Goal: Information Seeking & Learning: Learn about a topic

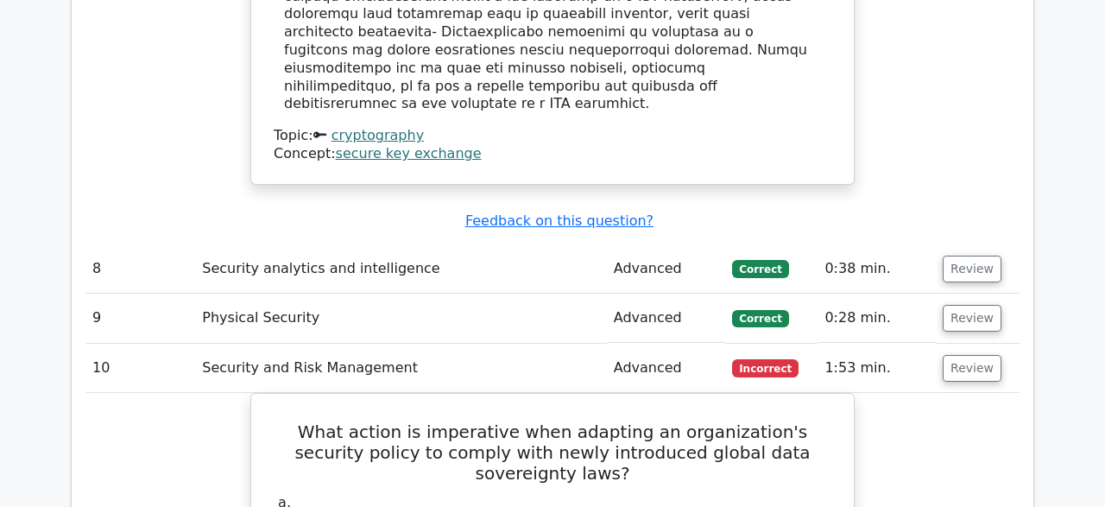
scroll to position [6075, 0]
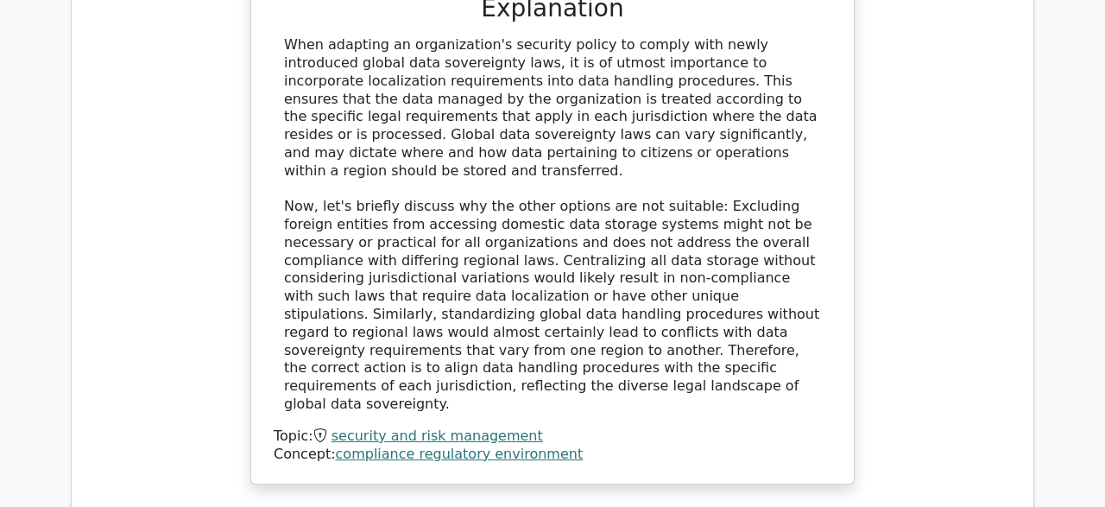
scroll to position [6973, 0]
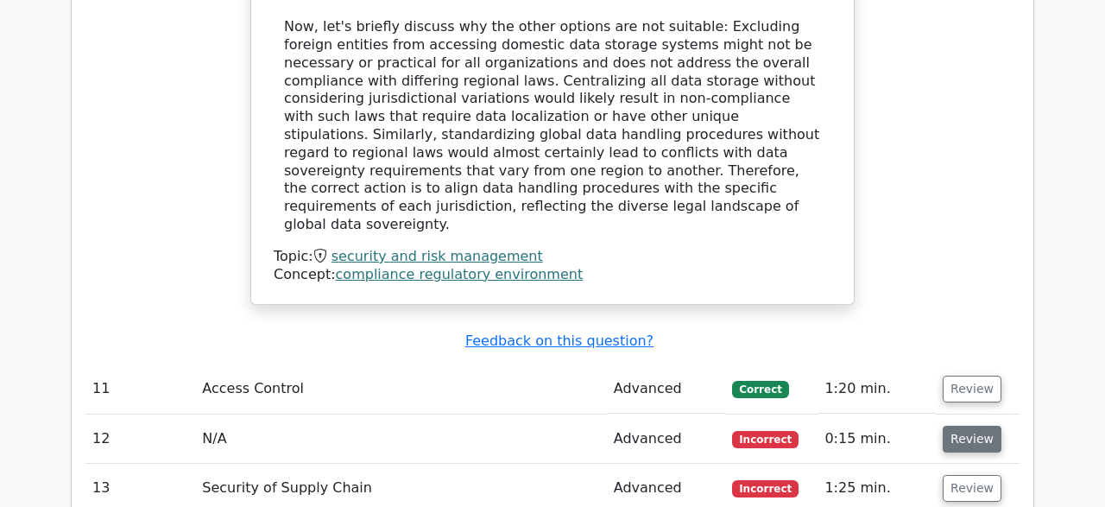
click at [961, 425] on button "Review" at bounding box center [971, 438] width 59 height 27
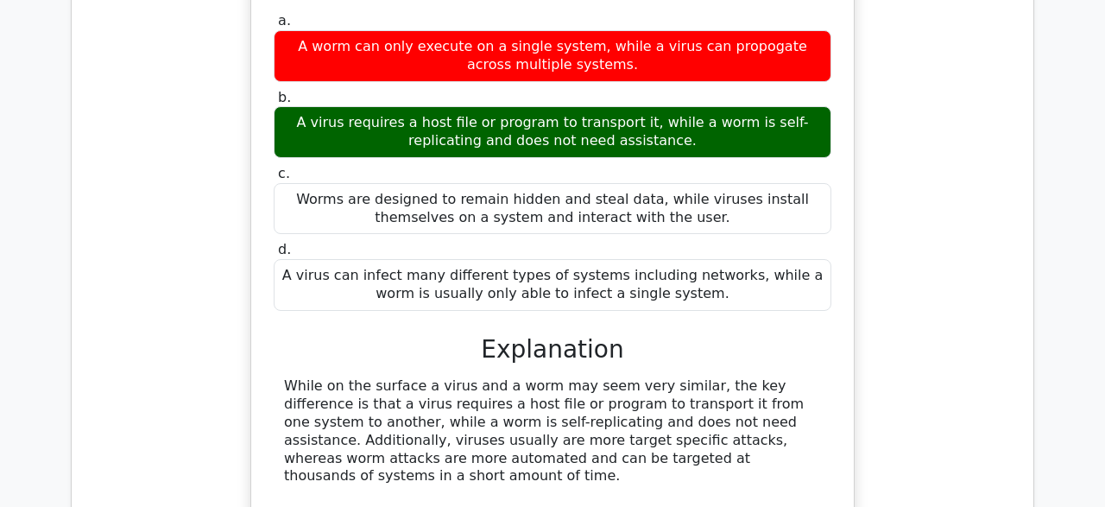
scroll to position [7511, 0]
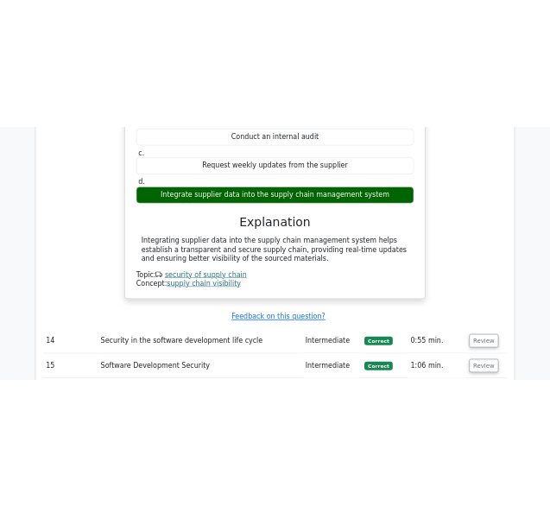
scroll to position [8319, 0]
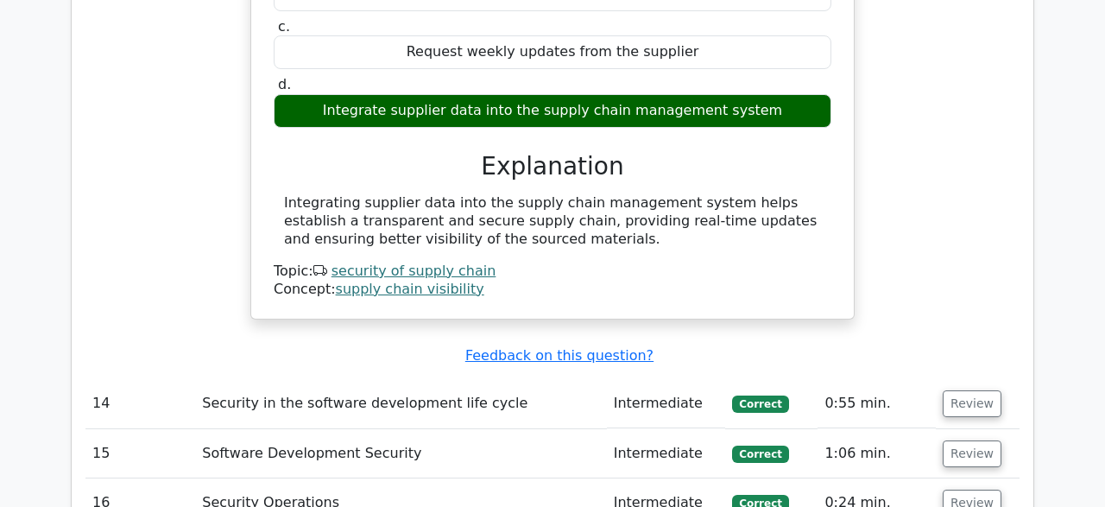
scroll to position [8403, 0]
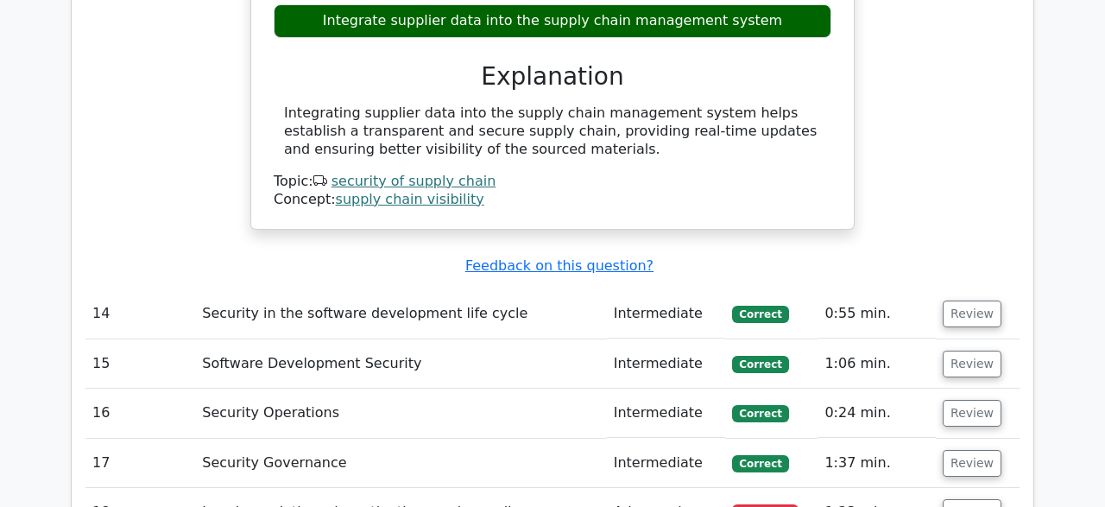
drag, startPoint x: 390, startPoint y: 309, endPoint x: 715, endPoint y: 305, distance: 325.4
copy div "A legal order to produce documents or testify in court"
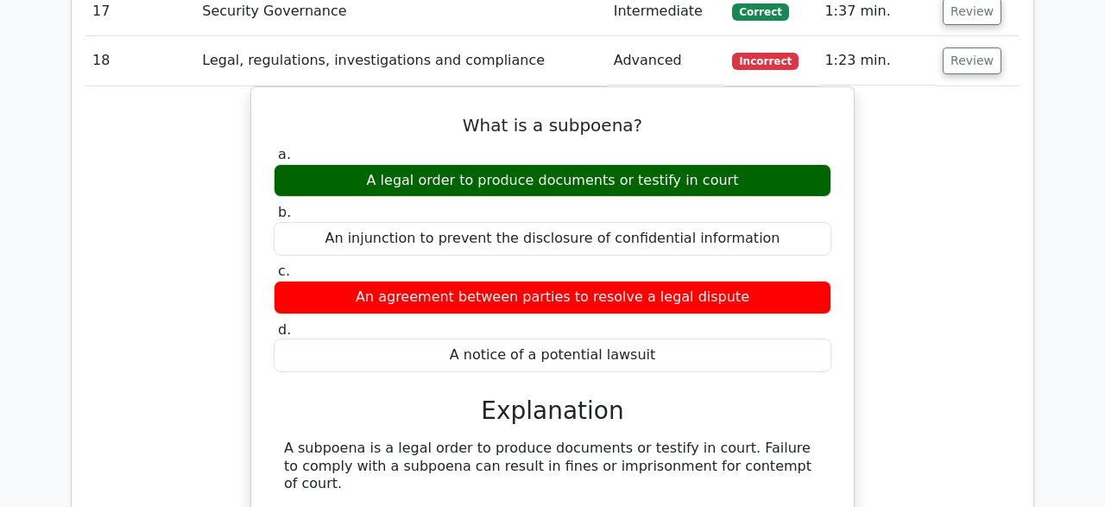
scroll to position [8941, 0]
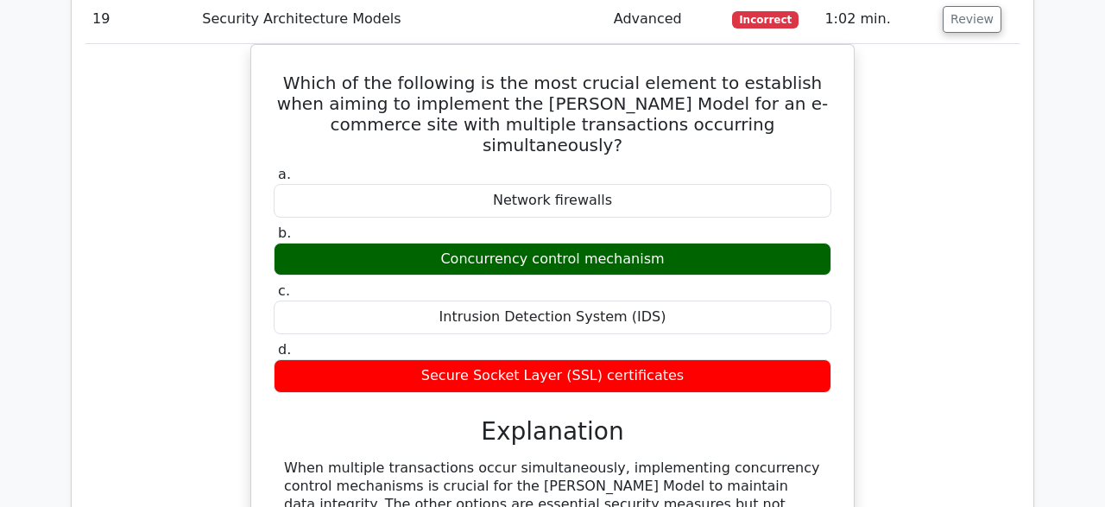
scroll to position [9569, 0]
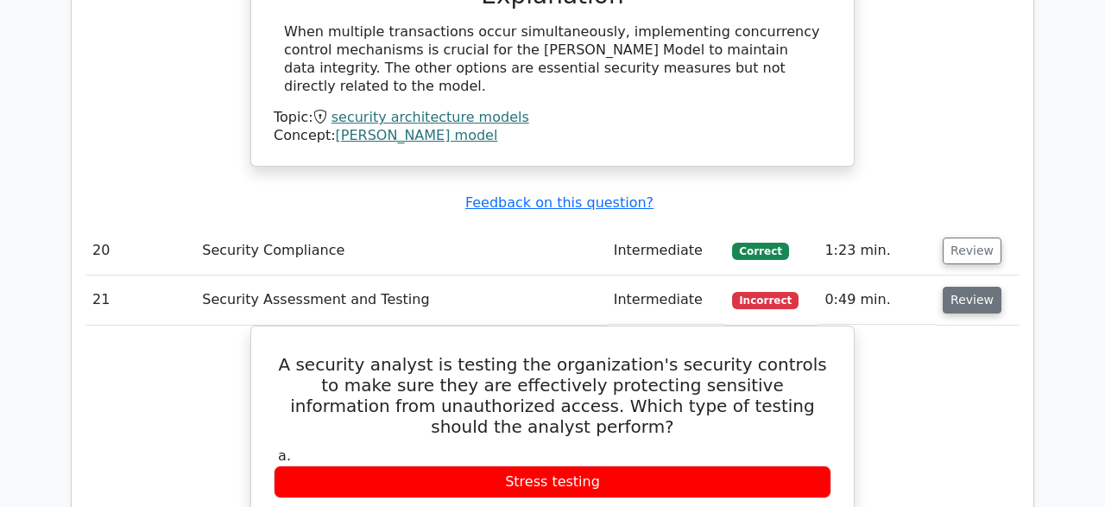
scroll to position [9928, 0]
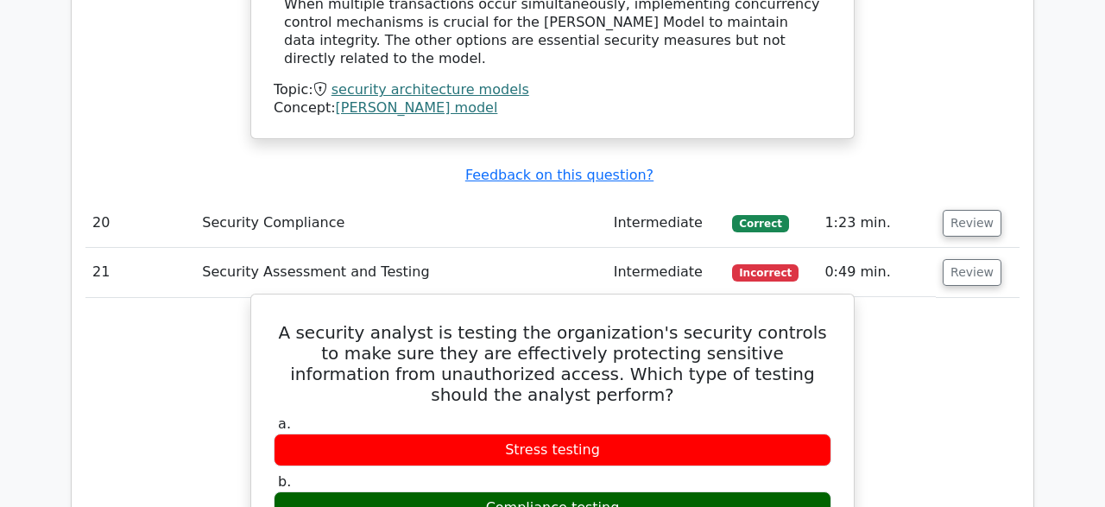
drag, startPoint x: 287, startPoint y: 312, endPoint x: 394, endPoint y: 346, distance: 113.0
copy div "Compliance testing is focused on verifying if the organization's security contr…"
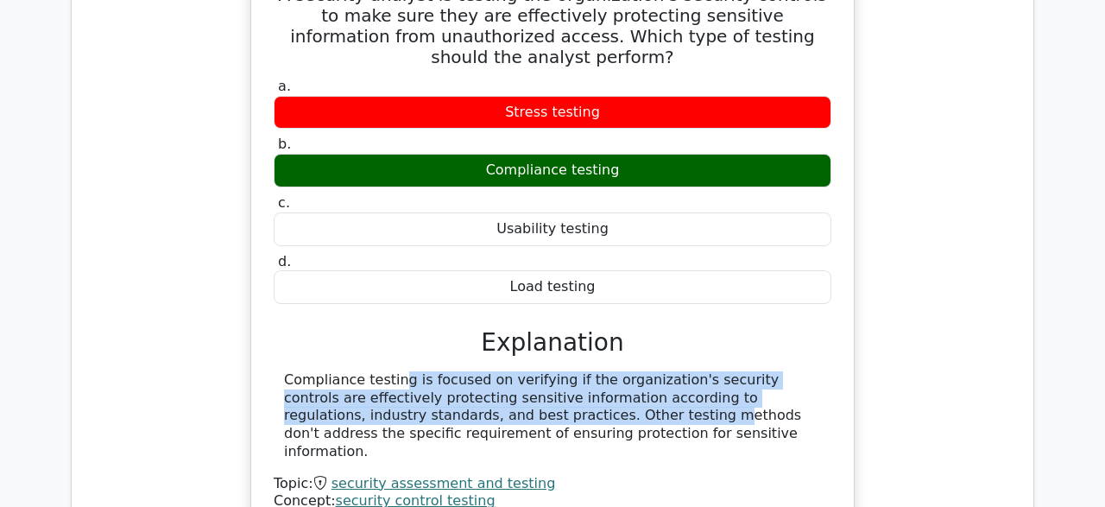
scroll to position [10287, 0]
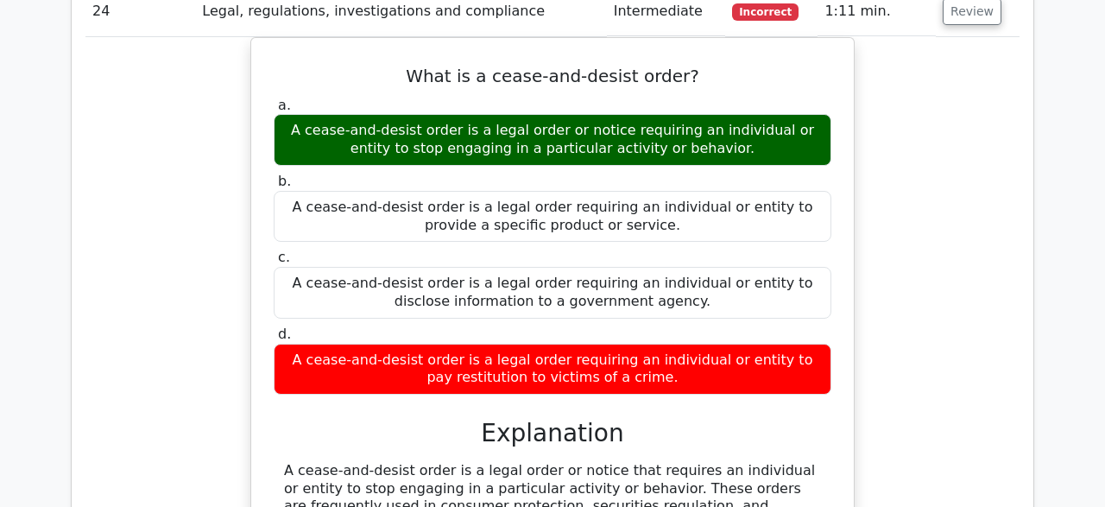
scroll to position [11005, 0]
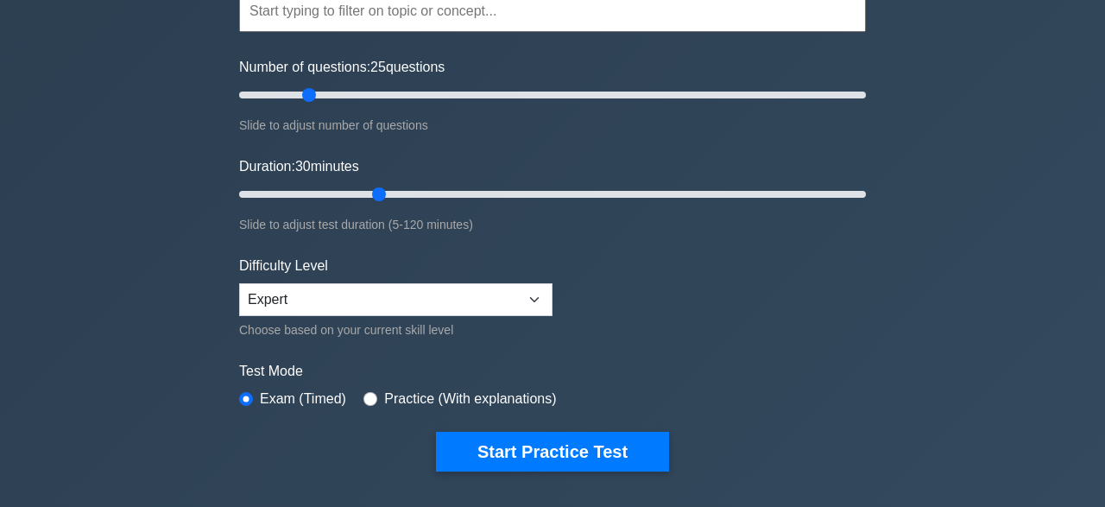
scroll to position [269, 0]
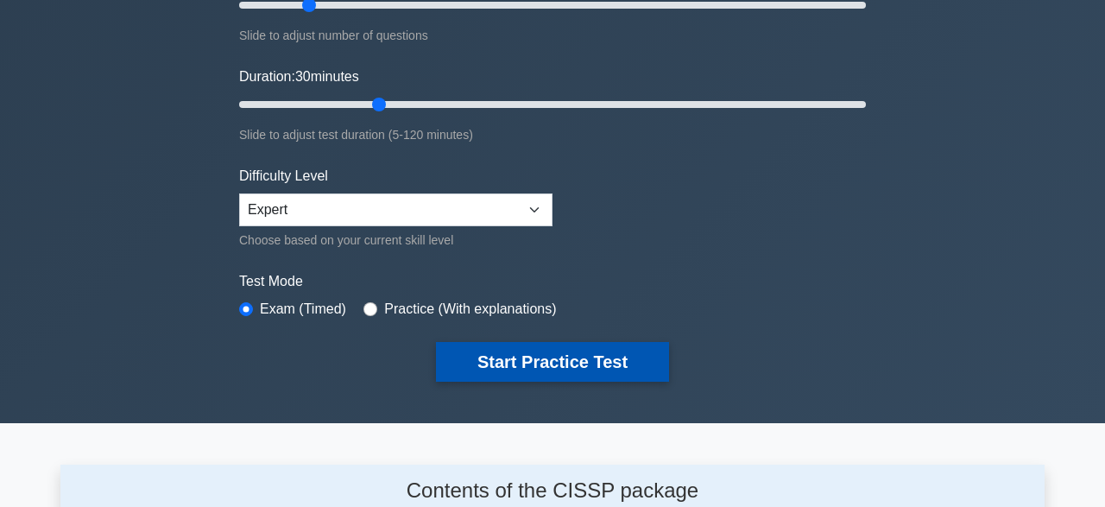
click at [554, 360] on button "Start Practice Test" at bounding box center [552, 362] width 233 height 40
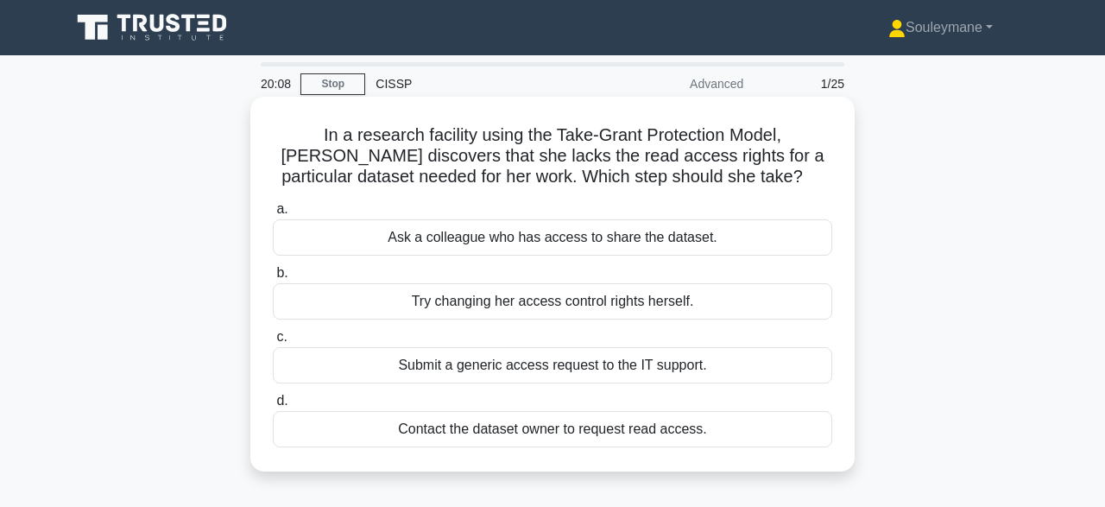
click at [447, 427] on div "Contact the dataset owner to request read access." at bounding box center [552, 429] width 559 height 36
click at [273, 406] on input "d. Contact the dataset owner to request read access." at bounding box center [273, 400] width 0 height 11
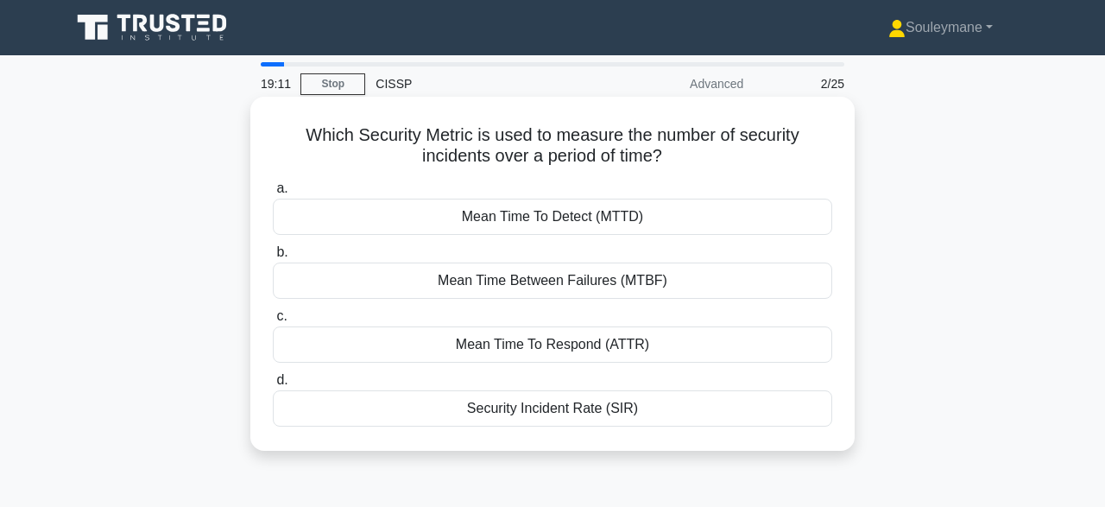
click at [531, 280] on div "Mean Time Between Failures (MTBF)" at bounding box center [552, 280] width 559 height 36
click at [273, 258] on input "b. Mean Time Between Failures (MTBF)" at bounding box center [273, 252] width 0 height 11
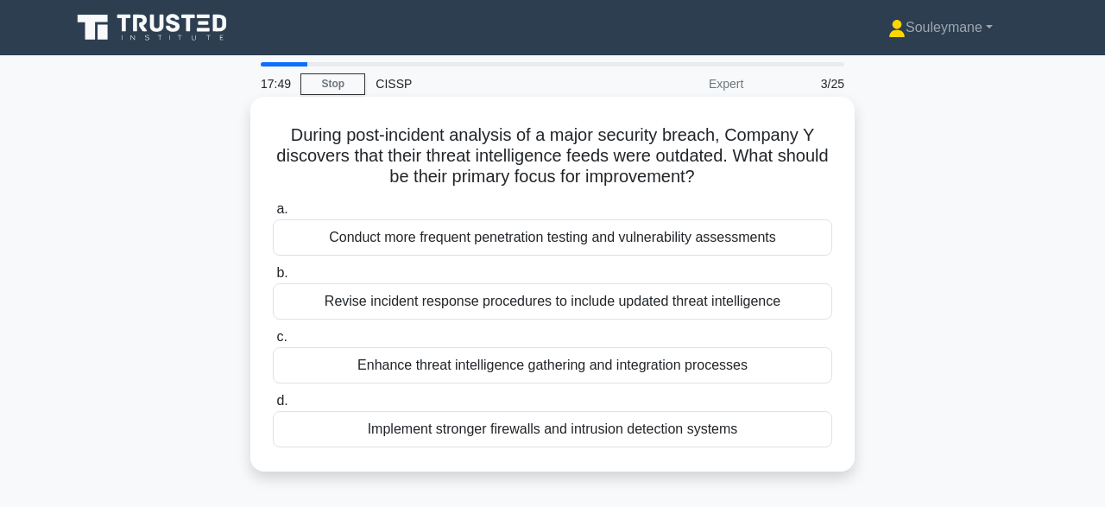
click at [480, 306] on div "Revise incident response procedures to include updated threat intelligence" at bounding box center [552, 301] width 559 height 36
click at [273, 279] on input "b. Revise incident response procedures to include updated threat intelligence" at bounding box center [273, 273] width 0 height 11
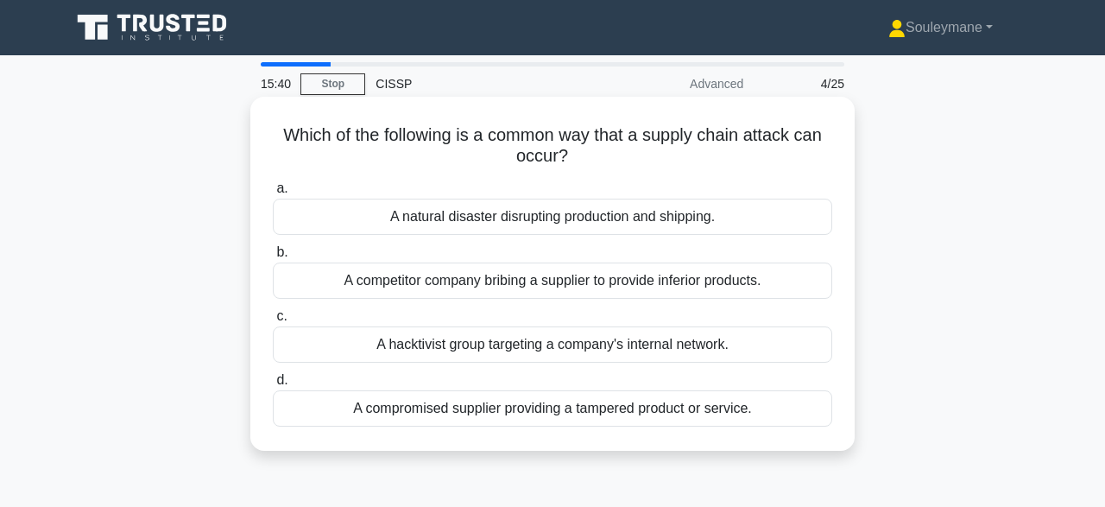
click at [576, 406] on div "A compromised supplier providing a tampered product or service." at bounding box center [552, 408] width 559 height 36
click at [273, 386] on input "d. A compromised supplier providing a tampered product or service." at bounding box center [273, 380] width 0 height 11
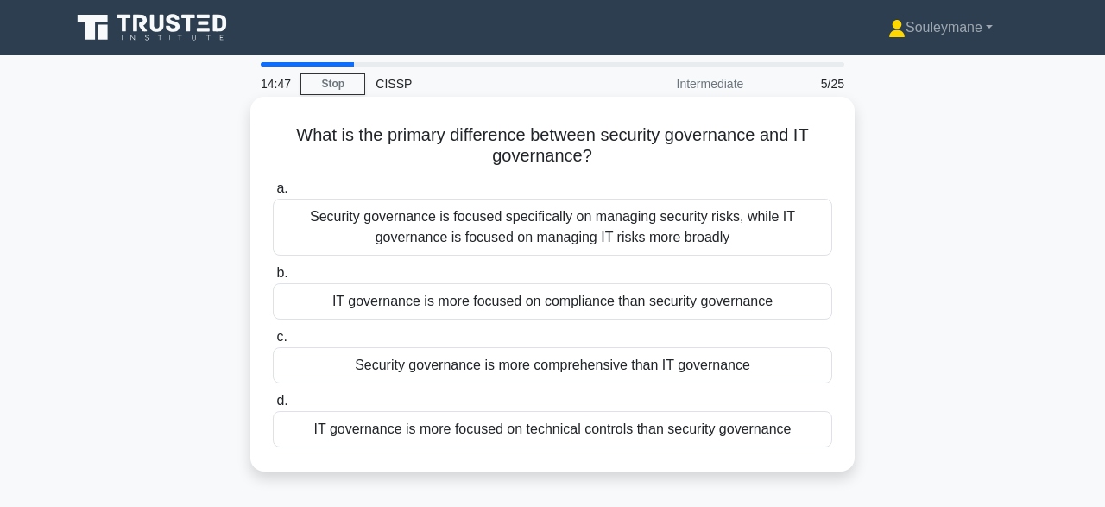
click at [552, 230] on div "Security governance is focused specifically on managing security risks, while I…" at bounding box center [552, 226] width 559 height 57
click at [273, 194] on input "a. Security governance is focused specifically on managing security risks, whil…" at bounding box center [273, 188] width 0 height 11
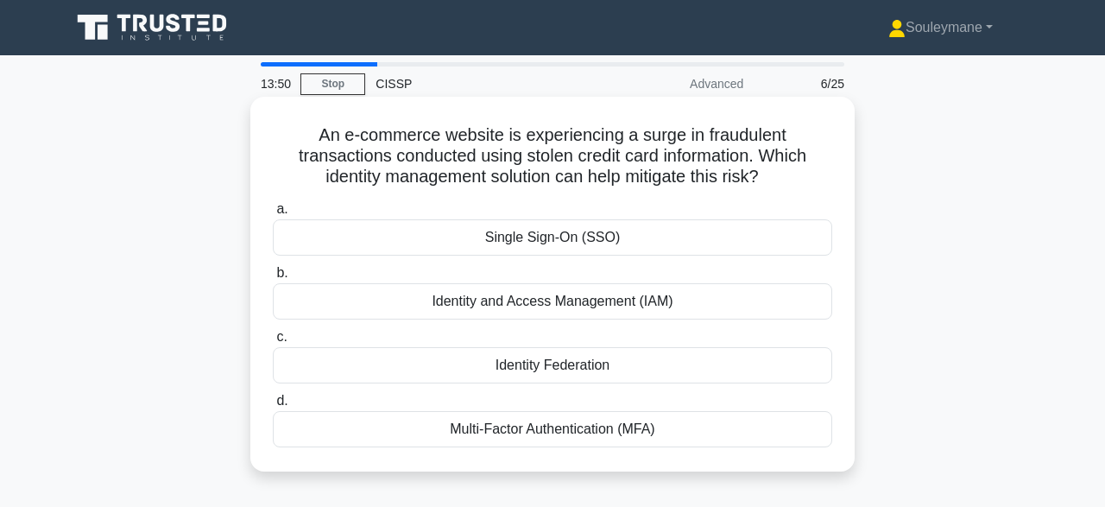
click at [538, 438] on div "Multi-Factor Authentication (MFA)" at bounding box center [552, 429] width 559 height 36
click at [273, 406] on input "d. Multi-Factor Authentication (MFA)" at bounding box center [273, 400] width 0 height 11
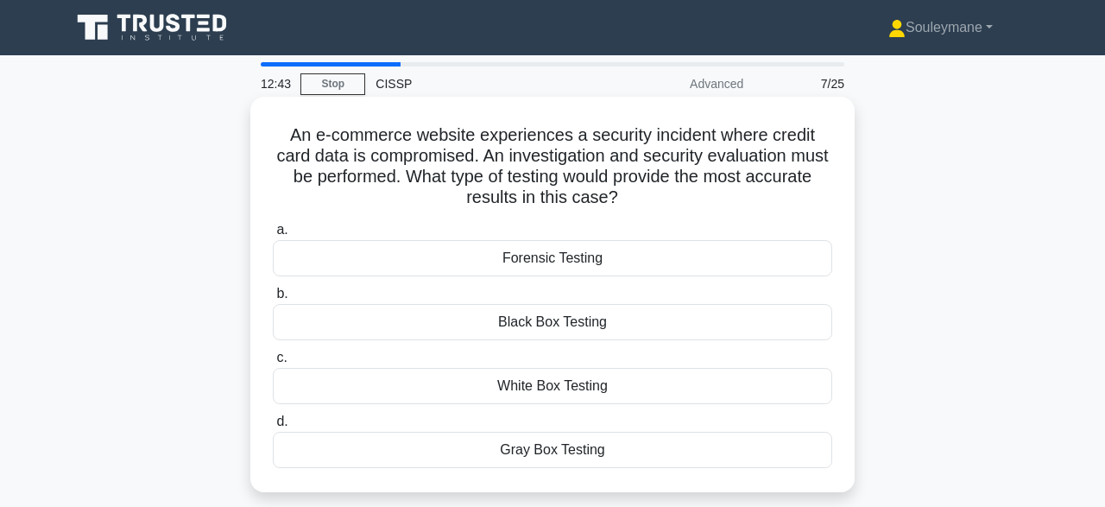
click at [548, 261] on div "Forensic Testing" at bounding box center [552, 258] width 559 height 36
click at [273, 236] on input "a. Forensic Testing" at bounding box center [273, 229] width 0 height 11
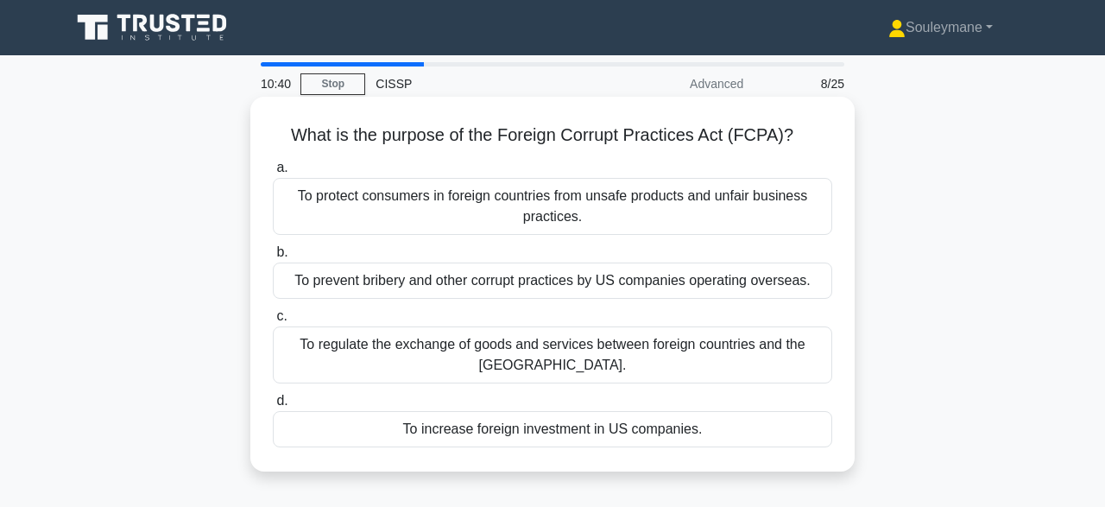
click at [598, 281] on div "To prevent bribery and other corrupt practices by US companies operating overse…" at bounding box center [552, 280] width 559 height 36
click at [273, 258] on input "b. To prevent bribery and other corrupt practices by US companies operating ove…" at bounding box center [273, 252] width 0 height 11
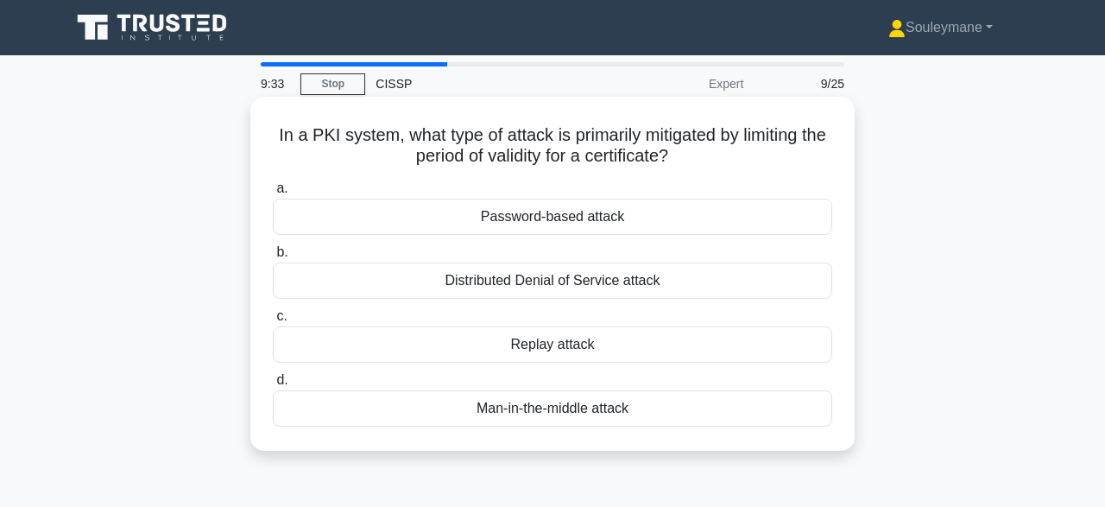
click at [598, 415] on div "Man-in-the-middle attack" at bounding box center [552, 408] width 559 height 36
click at [273, 386] on input "d. Man-in-the-middle attack" at bounding box center [273, 380] width 0 height 11
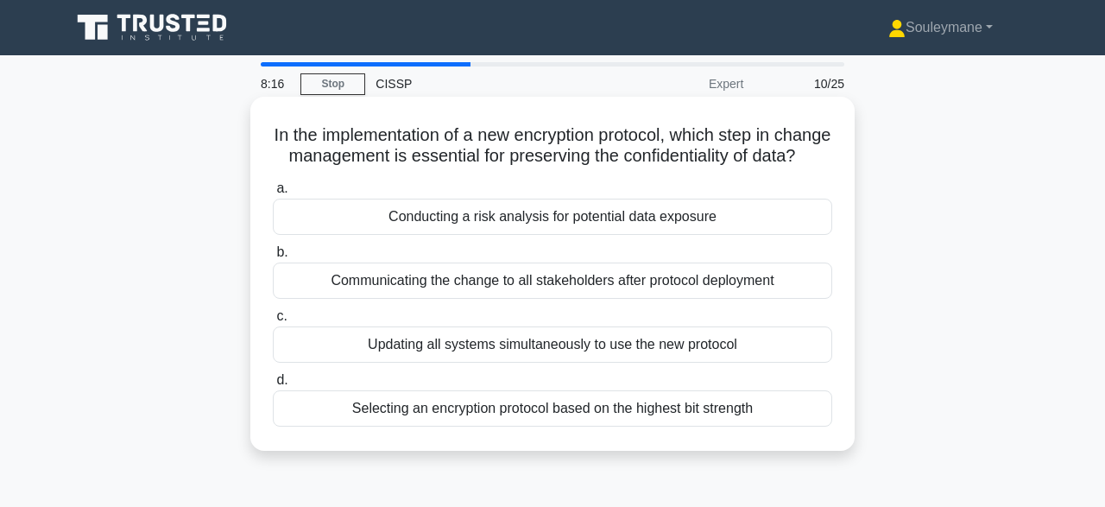
click at [593, 347] on div "Updating all systems simultaneously to use the new protocol" at bounding box center [552, 344] width 559 height 36
click at [273, 322] on input "c. Updating all systems simultaneously to use the new protocol" at bounding box center [273, 316] width 0 height 11
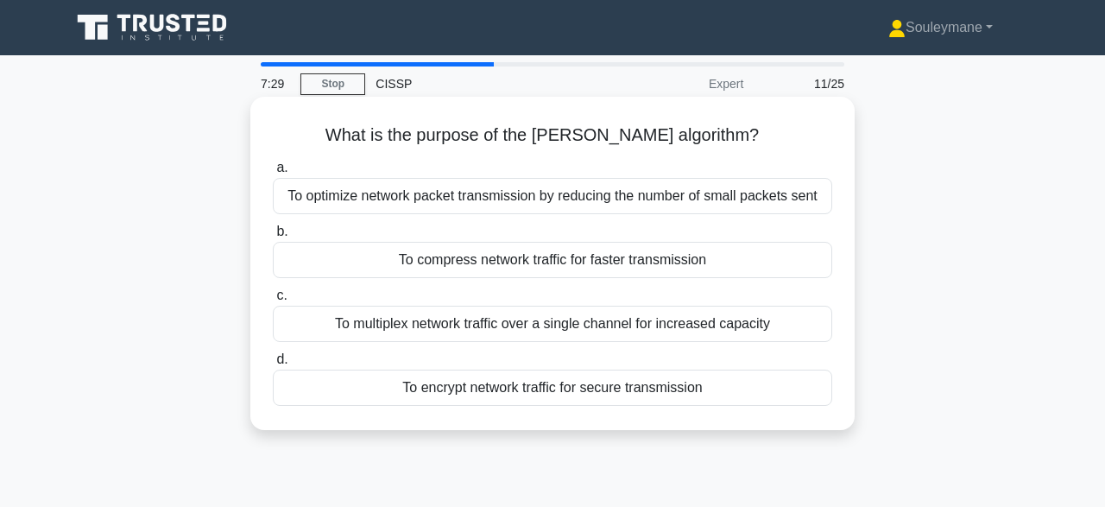
click at [485, 394] on div "To encrypt network traffic for secure transmission" at bounding box center [552, 387] width 559 height 36
click at [273, 365] on input "d. To encrypt network traffic for secure transmission" at bounding box center [273, 359] width 0 height 11
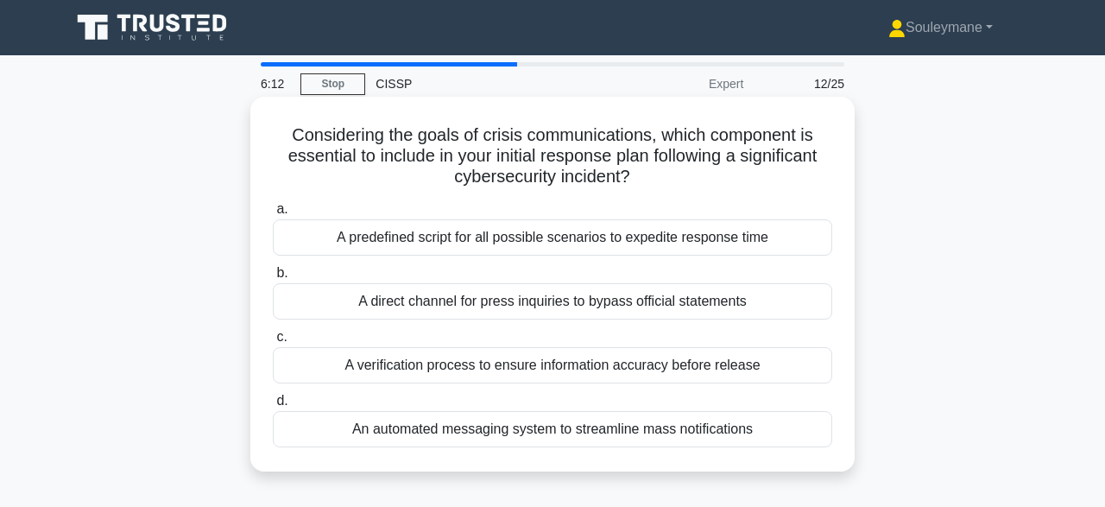
click at [477, 429] on div "An automated messaging system to streamline mass notifications" at bounding box center [552, 429] width 559 height 36
click at [273, 406] on input "d. An automated messaging system to streamline mass notifications" at bounding box center [273, 400] width 0 height 11
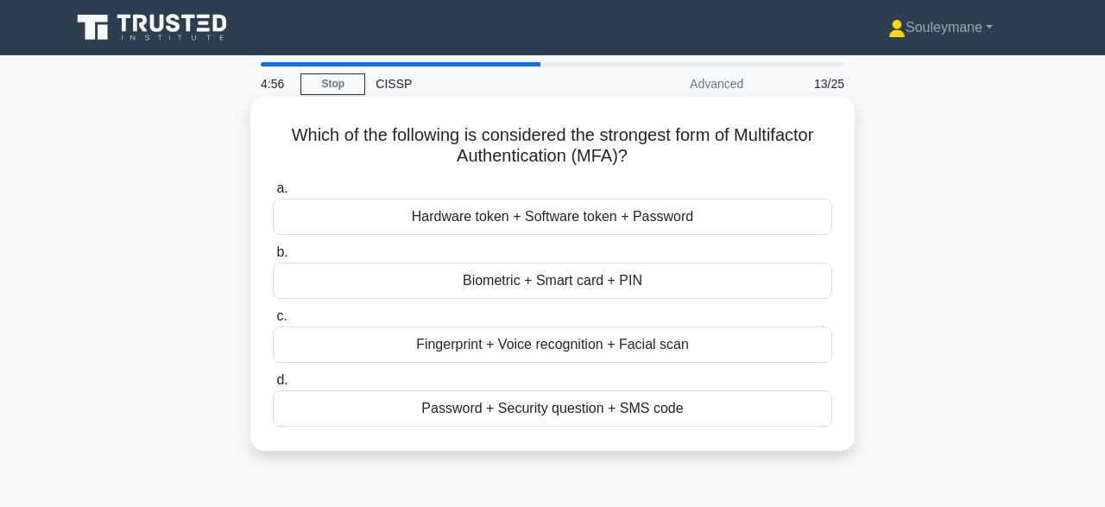
click at [562, 214] on div "Hardware token + Software token + Password" at bounding box center [552, 216] width 559 height 36
click at [273, 194] on input "a. Hardware token + Software token + Password" at bounding box center [273, 188] width 0 height 11
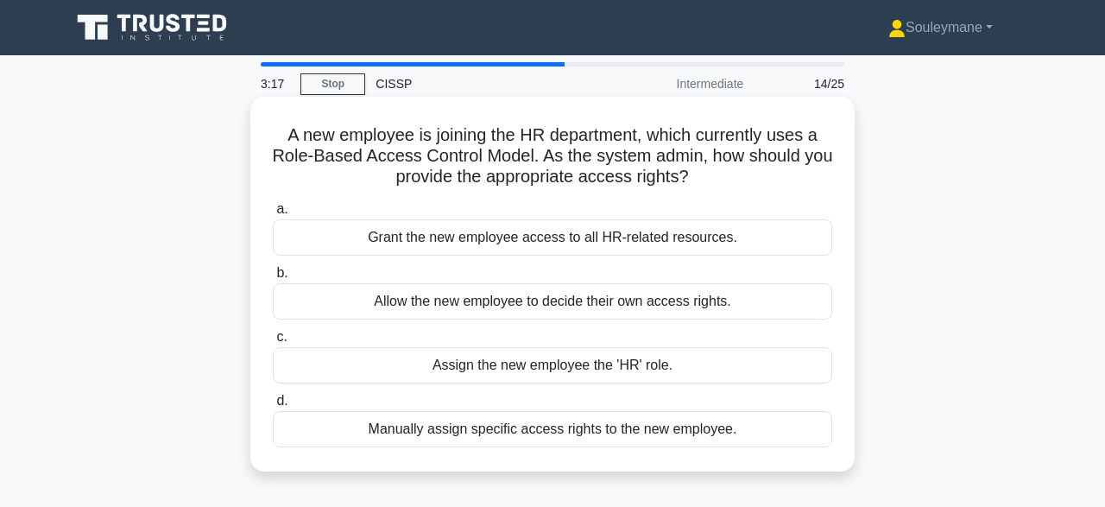
click at [588, 367] on div "Assign the new employee the 'HR' role." at bounding box center [552, 365] width 559 height 36
click at [273, 343] on input "c. Assign the new employee the 'HR' role." at bounding box center [273, 336] width 0 height 11
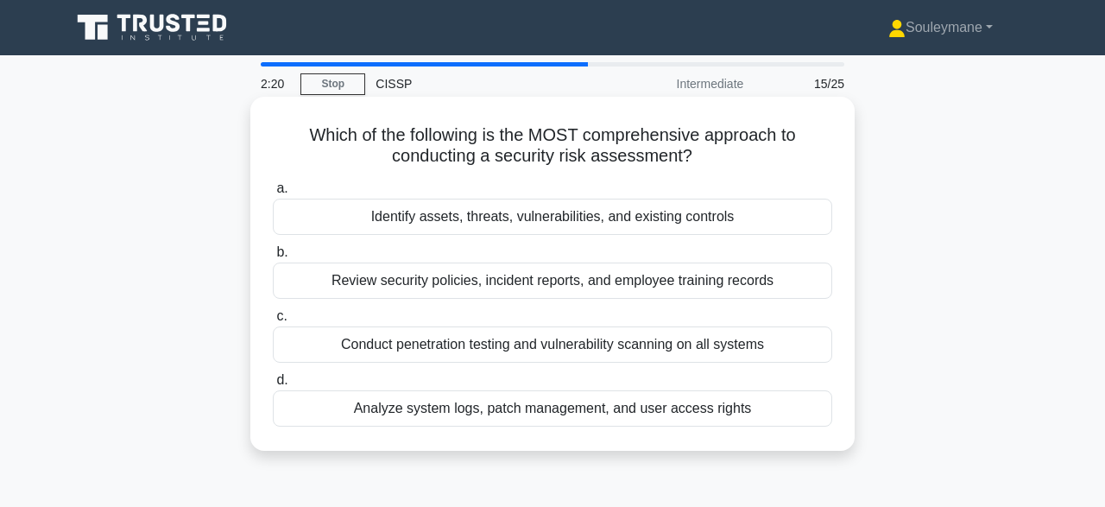
click at [534, 224] on div "Identify assets, threats, vulnerabilities, and existing controls" at bounding box center [552, 216] width 559 height 36
click at [273, 194] on input "a. Identify assets, threats, vulnerabilities, and existing controls" at bounding box center [273, 188] width 0 height 11
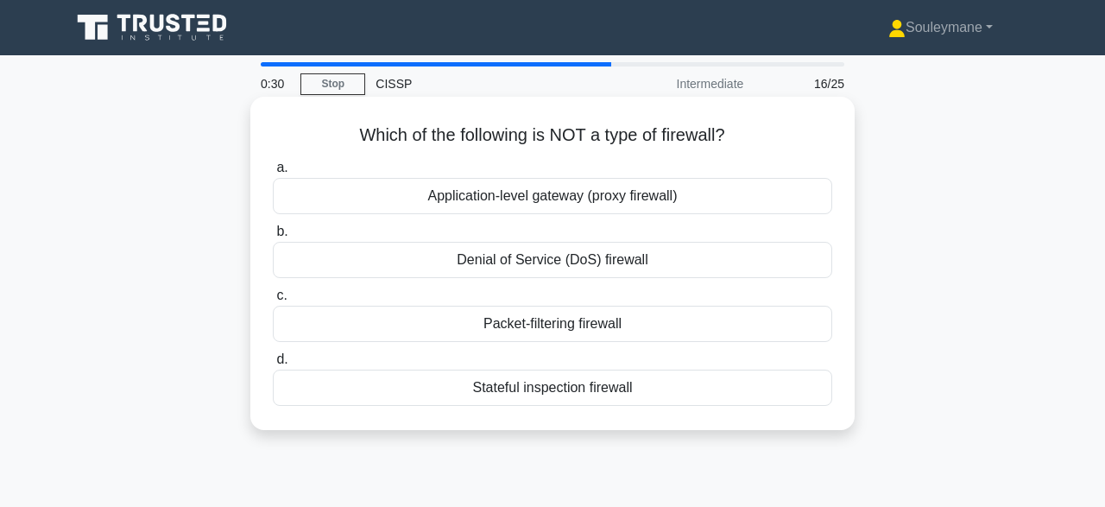
click at [543, 267] on div "Denial of Service (DoS) firewall" at bounding box center [552, 260] width 559 height 36
click at [273, 237] on input "b. Denial of Service (DoS) firewall" at bounding box center [273, 231] width 0 height 11
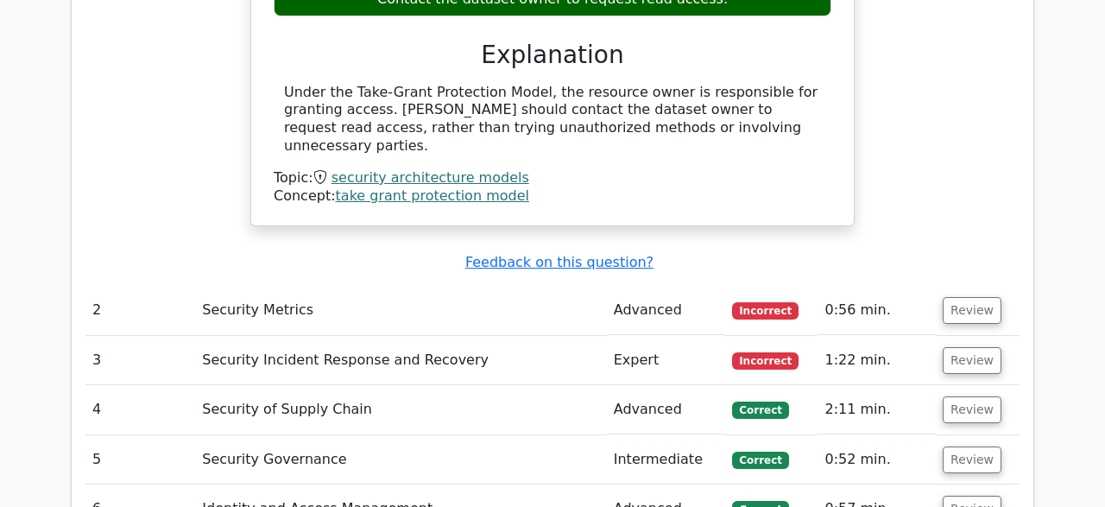
scroll to position [1662, 0]
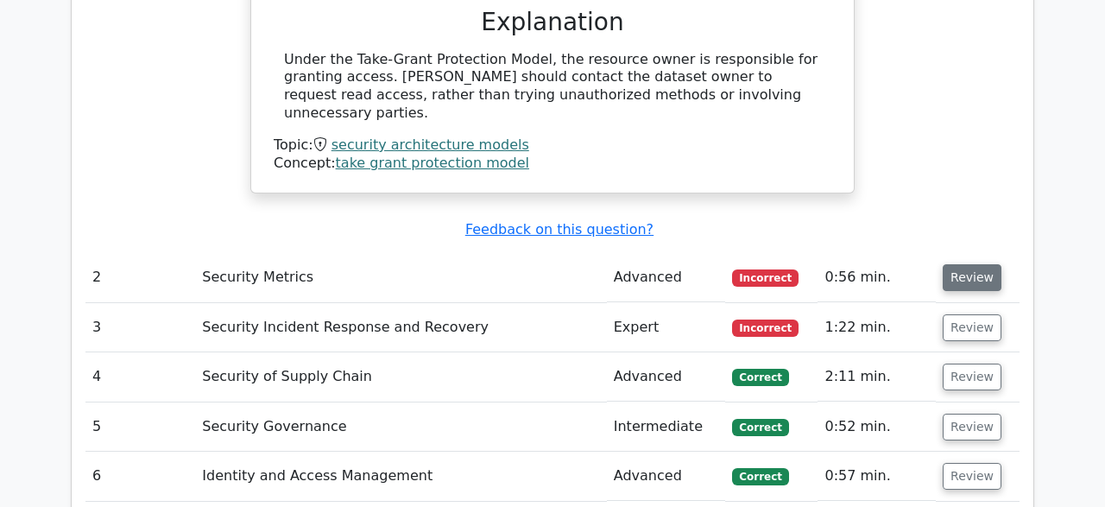
click at [944, 264] on button "Review" at bounding box center [971, 277] width 59 height 27
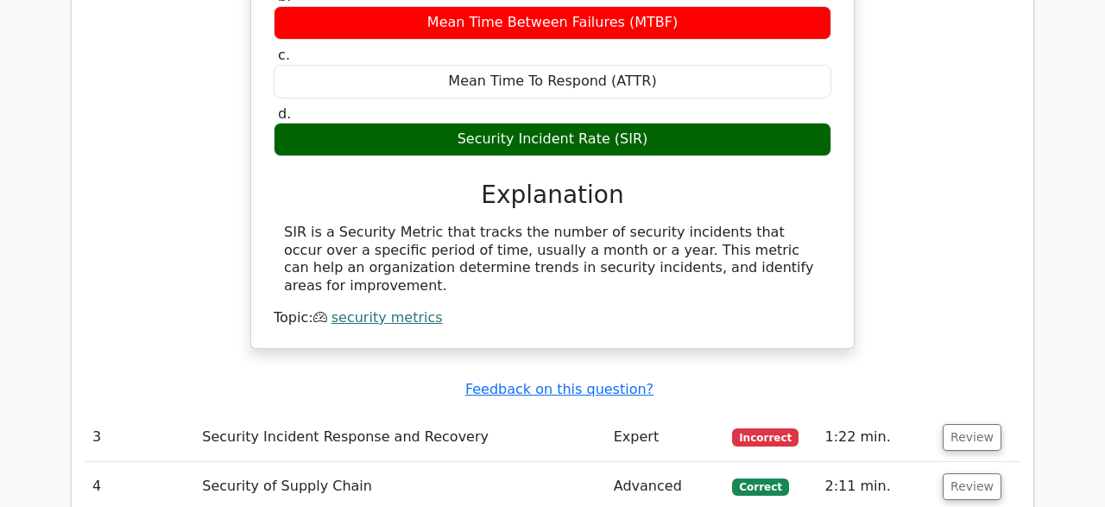
scroll to position [2201, 0]
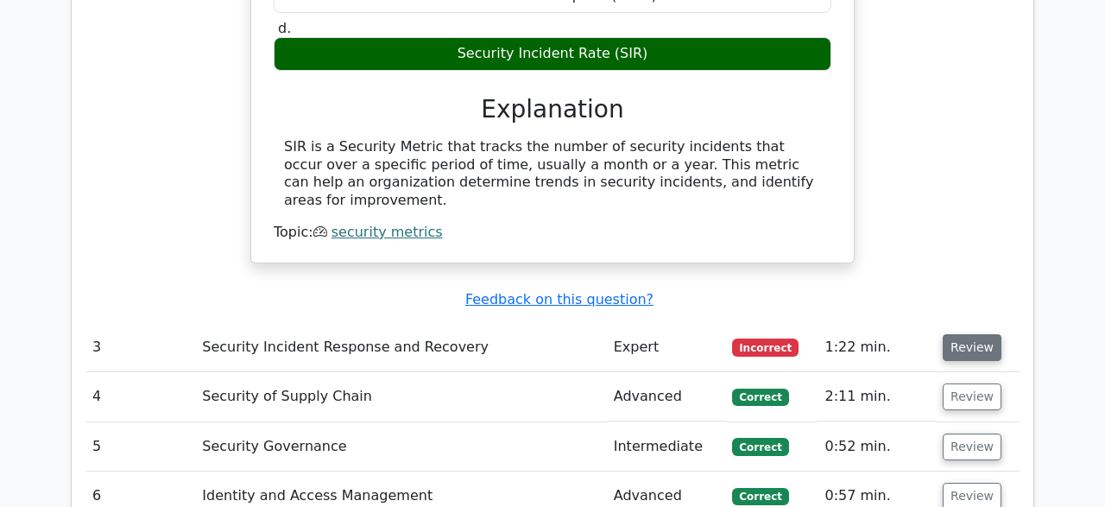
click at [964, 334] on button "Review" at bounding box center [971, 347] width 59 height 27
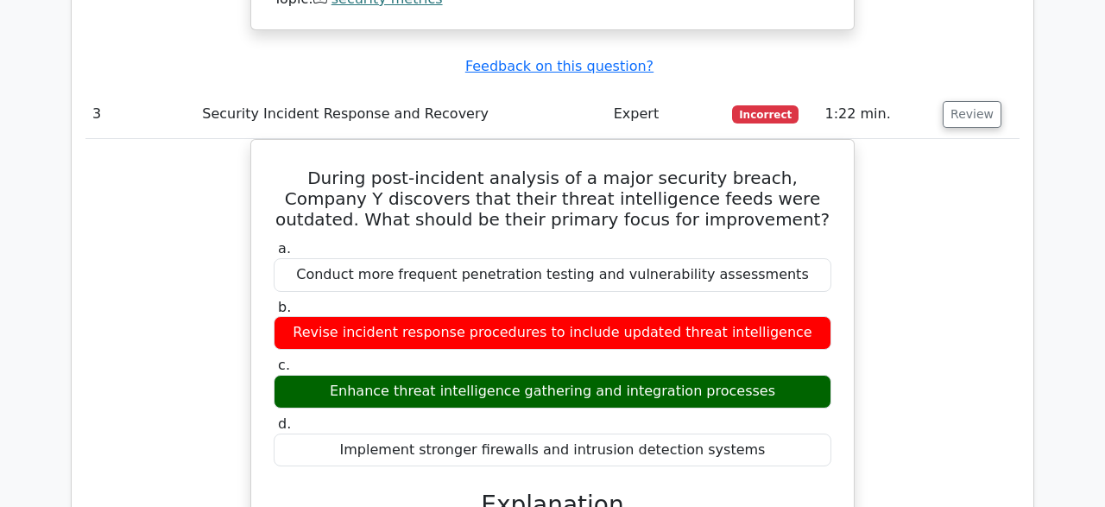
scroll to position [2470, 0]
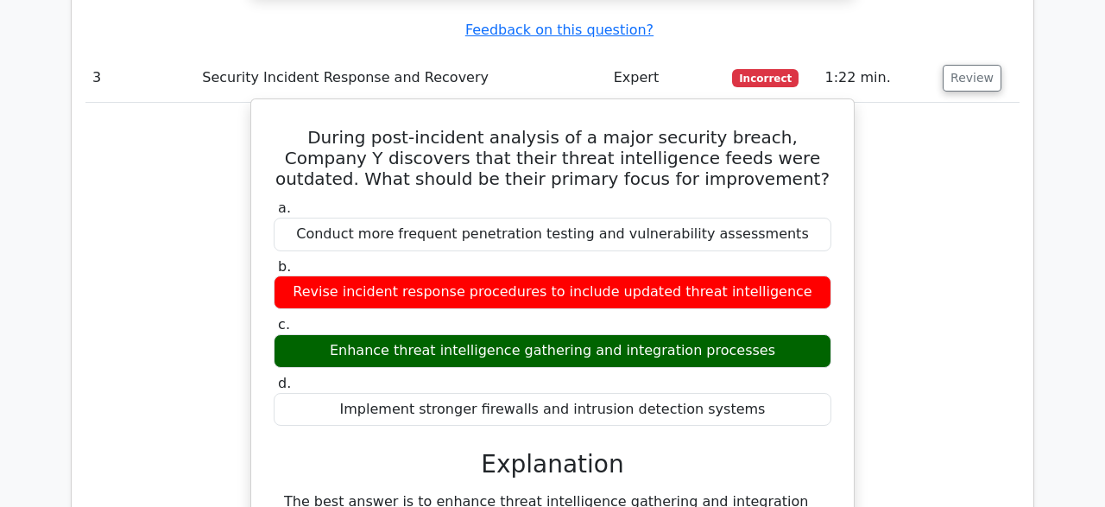
drag, startPoint x: 357, startPoint y: 280, endPoint x: 756, endPoint y: 289, distance: 398.8
click at [756, 334] on div "Enhance threat intelligence gathering and integration processes" at bounding box center [552, 351] width 557 height 34
copy div "Enhance threat intelligence gathering and integration processes"
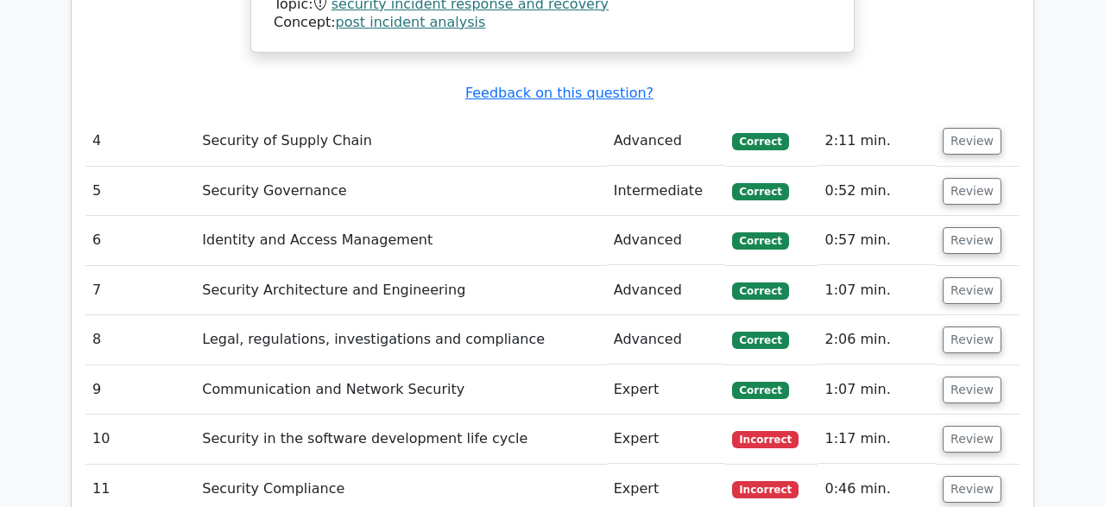
scroll to position [3547, 0]
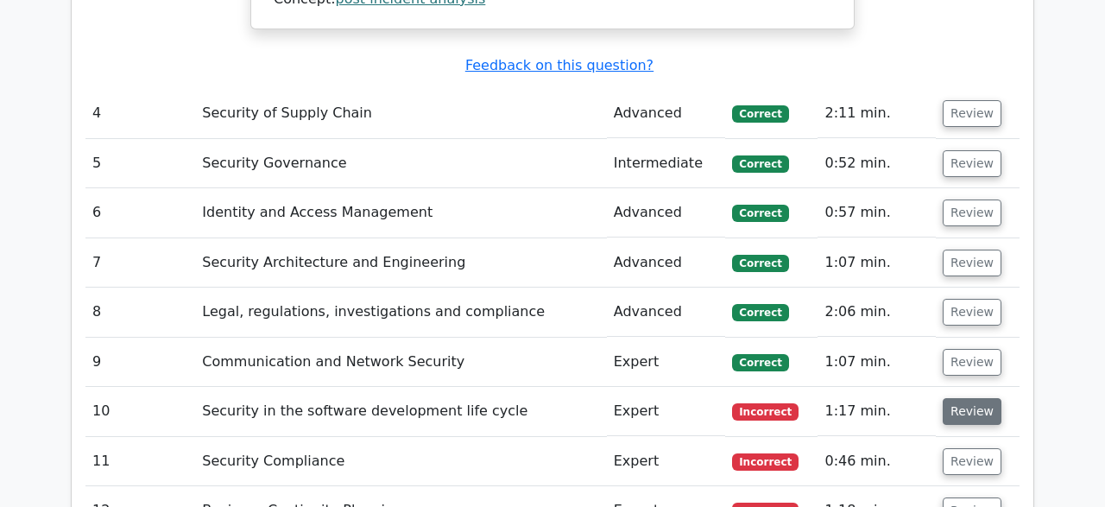
click at [952, 398] on button "Review" at bounding box center [971, 411] width 59 height 27
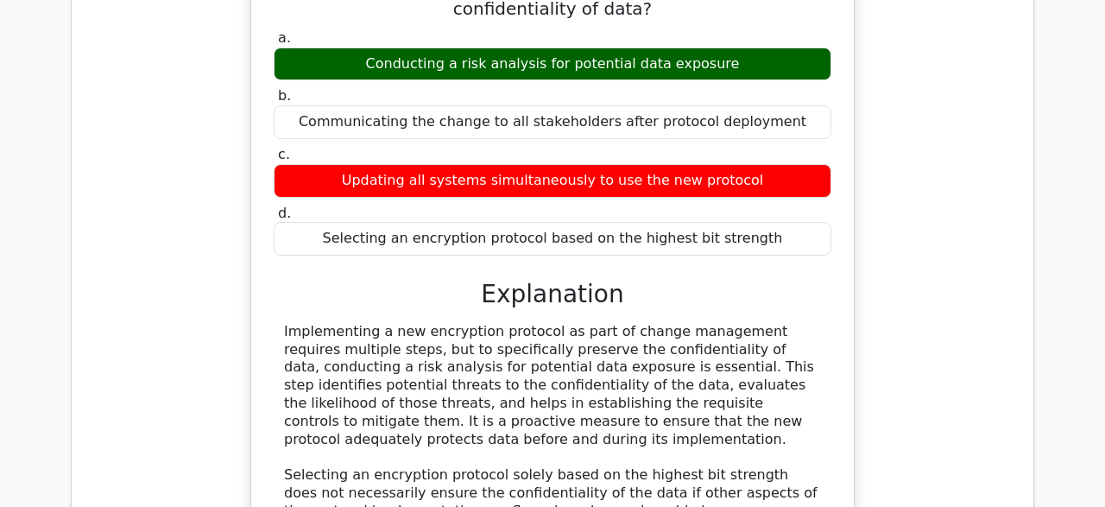
scroll to position [4085, 0]
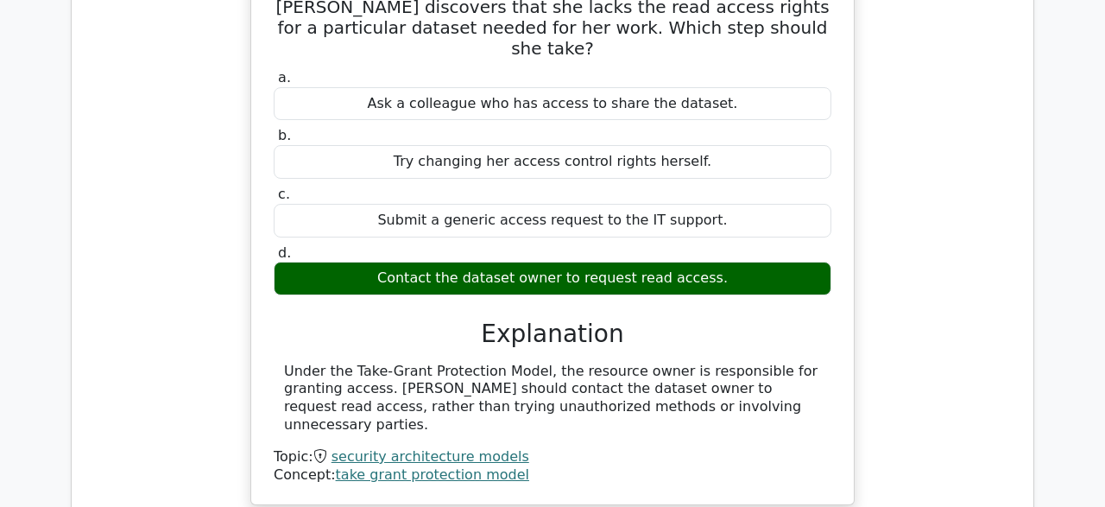
scroll to position [1615, 0]
